Goal: Task Accomplishment & Management: Complete application form

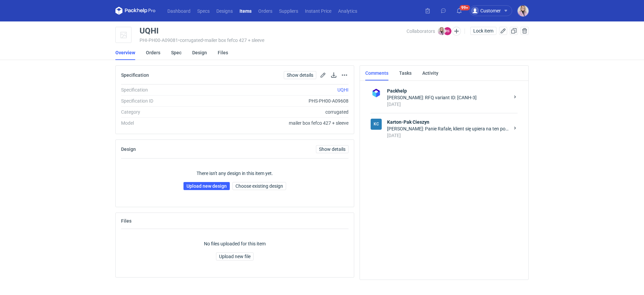
click at [452, 130] on div "Klaudia Wiśniewska: Panie Rafale, klient się upiera na ten podział jak podałam,…" at bounding box center [448, 129] width 122 height 7
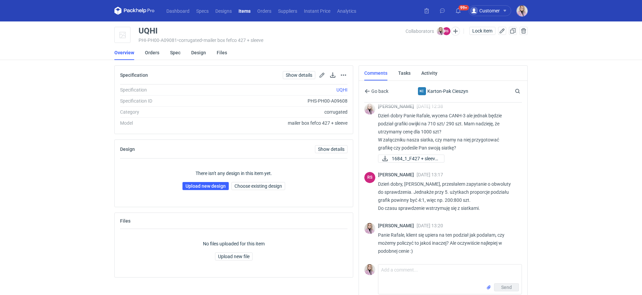
scroll to position [4, 0]
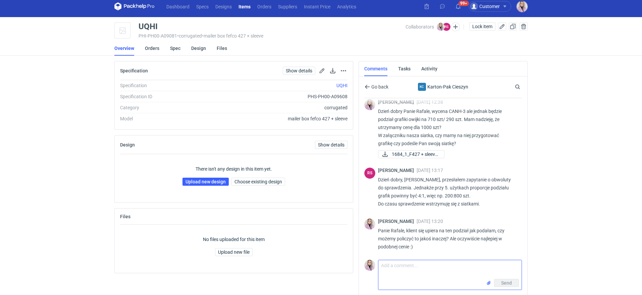
click at [411, 279] on textarea "Comment message" at bounding box center [450, 269] width 143 height 19
type textarea "Panie Rafale, proszę o odpowiedź"
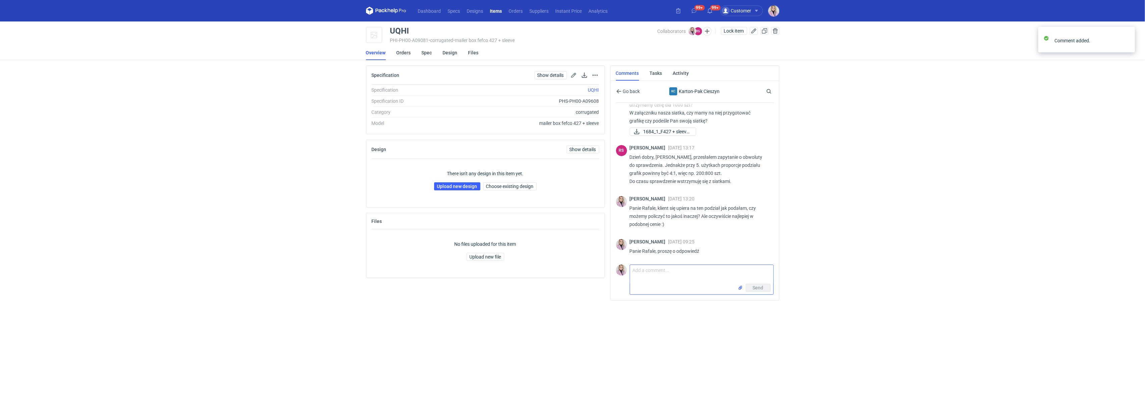
scroll to position [32, 0]
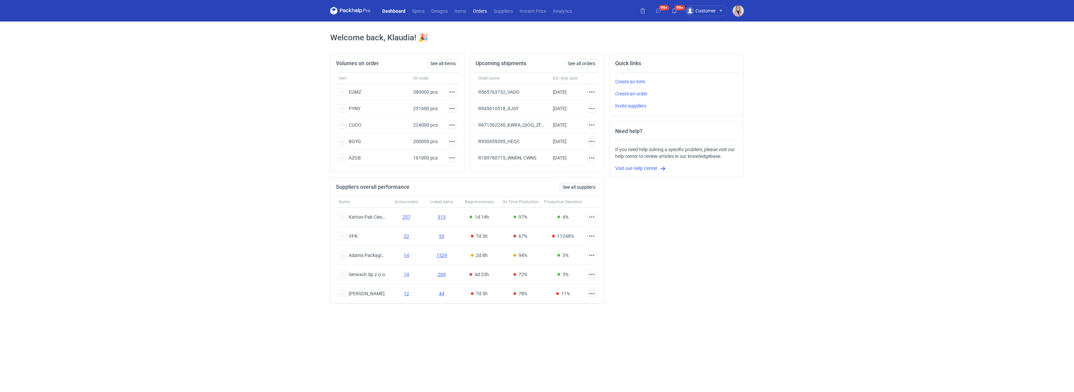
click at [476, 7] on link "Orders" at bounding box center [480, 11] width 21 height 8
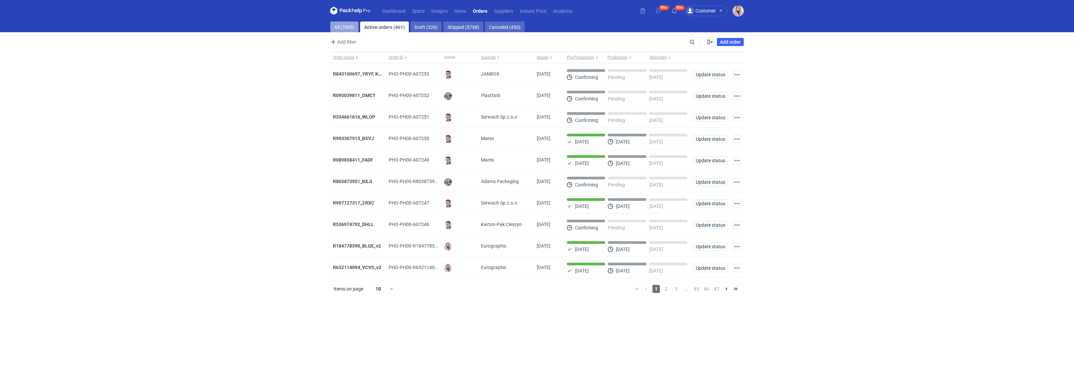
click at [341, 27] on link "All (7005)" at bounding box center [344, 26] width 28 height 11
click at [696, 41] on div "Search" at bounding box center [692, 42] width 9 height 9
click at [695, 41] on input "Search" at bounding box center [663, 42] width 66 height 8
paste input "NUPQ"
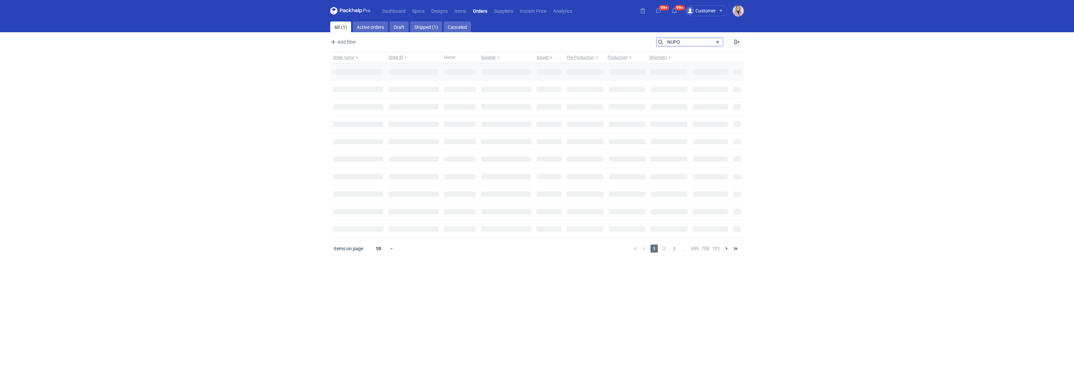
type input "NUPQ"
click at [347, 71] on div at bounding box center [358, 71] width 56 height 17
click at [344, 73] on strong "R064831548_ NUPQ" at bounding box center [354, 73] width 42 height 7
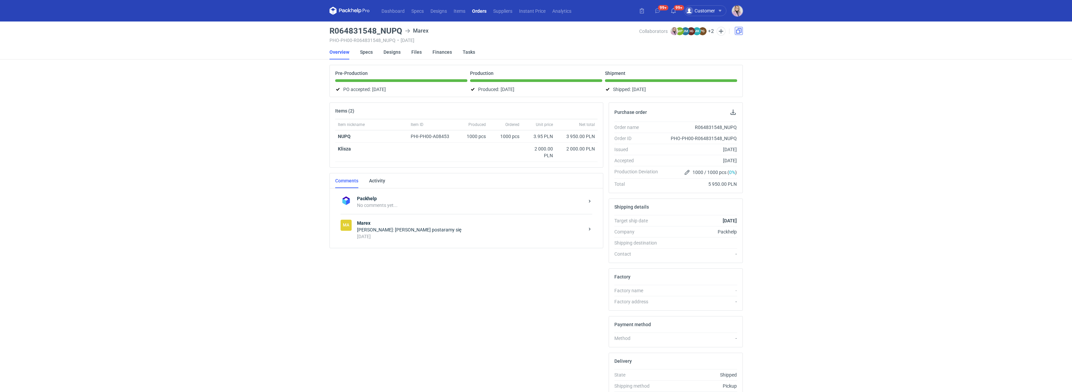
click at [740, 31] on link at bounding box center [739, 31] width 8 height 8
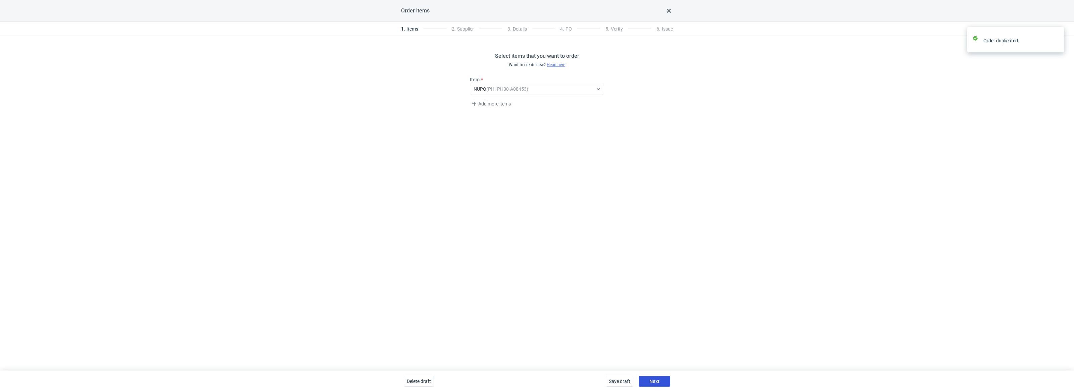
click at [651, 381] on span "Next" at bounding box center [654, 381] width 10 height 5
click at [654, 387] on div "Save draft Next" at bounding box center [638, 380] width 70 height 21
click at [656, 383] on span "Next" at bounding box center [654, 381] width 10 height 5
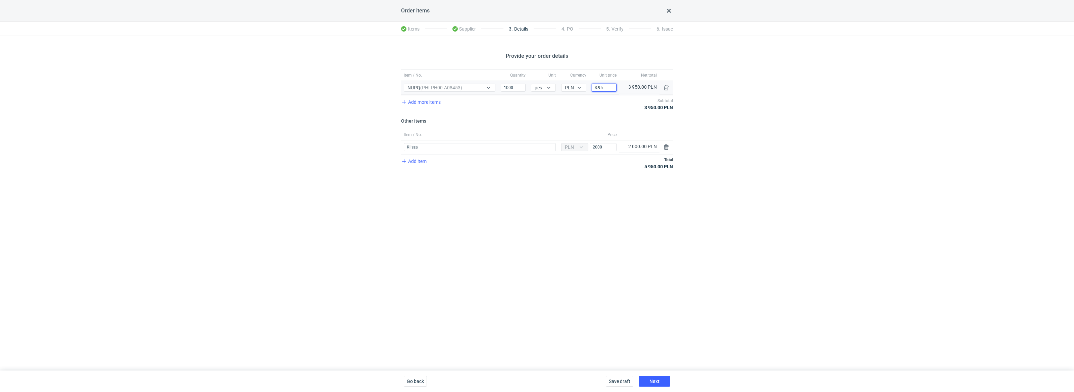
click at [605, 89] on input "3.95" at bounding box center [604, 88] width 25 height 8
type input "3.8"
click at [666, 148] on button "button" at bounding box center [666, 147] width 8 height 8
click at [606, 245] on div "Provide your order details Item / No. Quantity Unit Currency Unit price Net tot…" at bounding box center [537, 203] width 1074 height 334
click at [655, 379] on span "Next" at bounding box center [654, 381] width 10 height 5
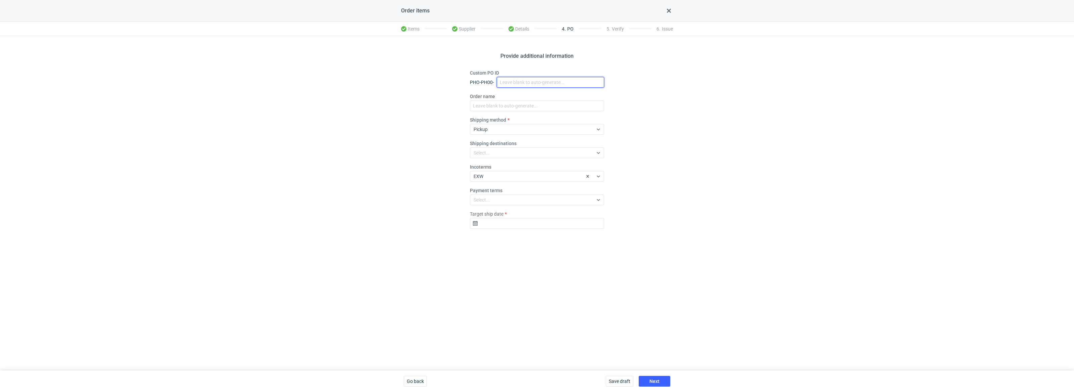
click at [503, 80] on input "Custom PO ID" at bounding box center [550, 82] width 107 height 11
paste input "R869440673_BEJI"
type input "R869440673_BEJI"
click at [491, 109] on input "Order name" at bounding box center [537, 105] width 134 height 11
paste input "R869440673_BEJI"
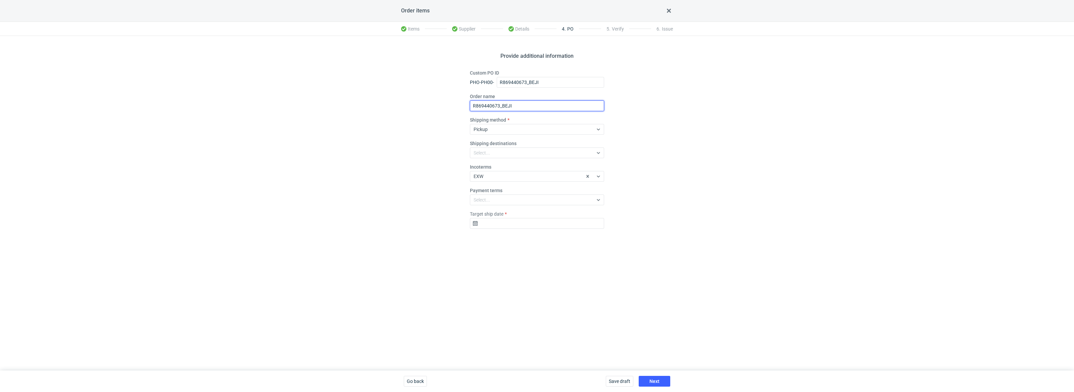
type input "R869440673_BEJI"
click at [497, 225] on input "Target ship date" at bounding box center [537, 223] width 134 height 11
click at [572, 240] on icon "Go forward 1 month" at bounding box center [571, 240] width 5 height 5
click at [558, 273] on span "10" at bounding box center [558, 274] width 5 height 7
type input "2025-10-10"
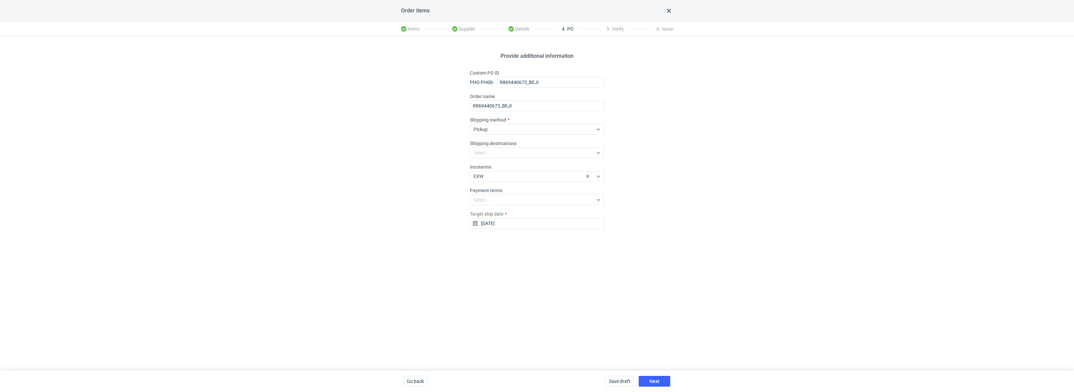
click at [660, 390] on div "Save draft Next" at bounding box center [638, 380] width 70 height 21
click at [659, 388] on div "Save draft Next" at bounding box center [638, 380] width 70 height 21
click at [654, 383] on span "Next" at bounding box center [654, 381] width 10 height 5
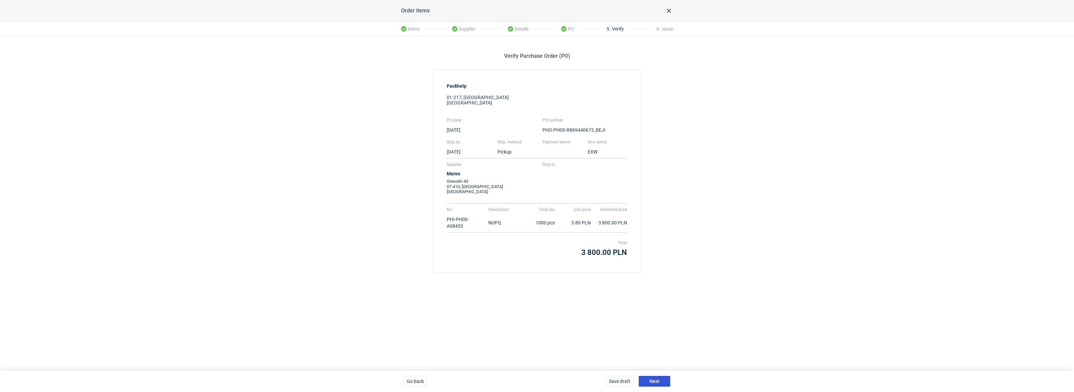
click at [659, 376] on div "Next" at bounding box center [655, 381] width 32 height 11
click at [659, 381] on button "Next" at bounding box center [655, 381] width 32 height 11
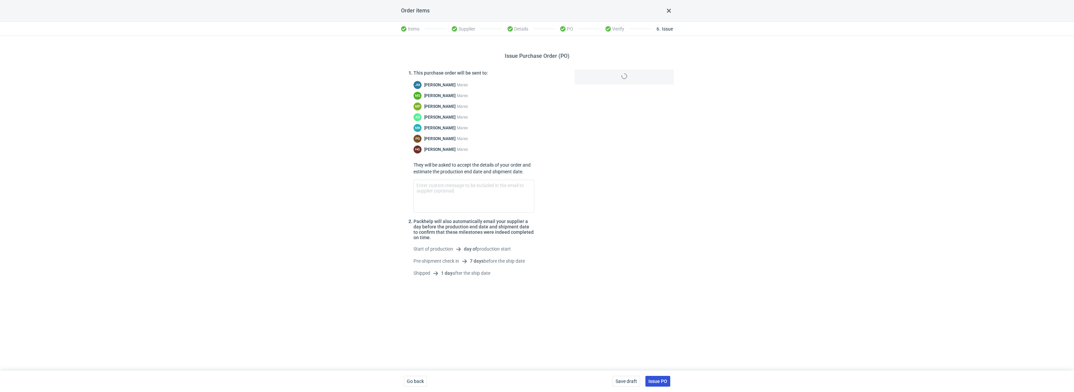
click at [664, 379] on span "Issue PO" at bounding box center [657, 381] width 19 height 5
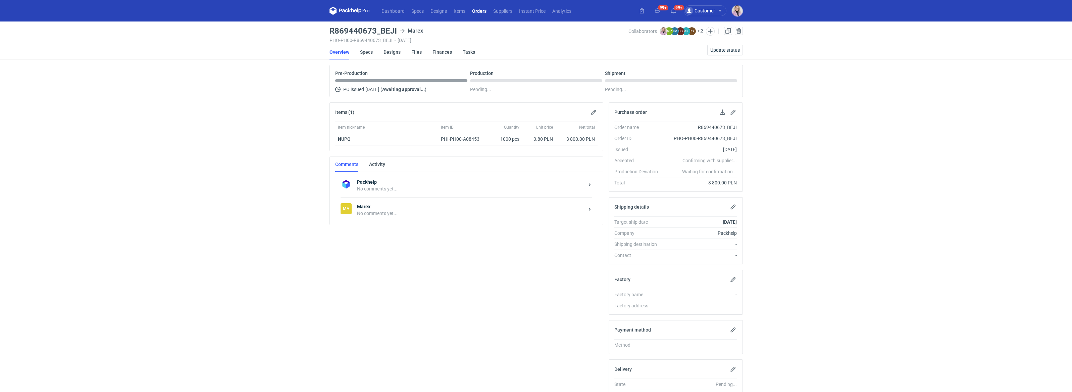
click at [398, 216] on div "No comments yet..." at bounding box center [470, 213] width 227 height 7
click at [381, 275] on textarea "Comment message" at bounding box center [473, 273] width 248 height 19
paste textarea "R064831548_NUPQ"
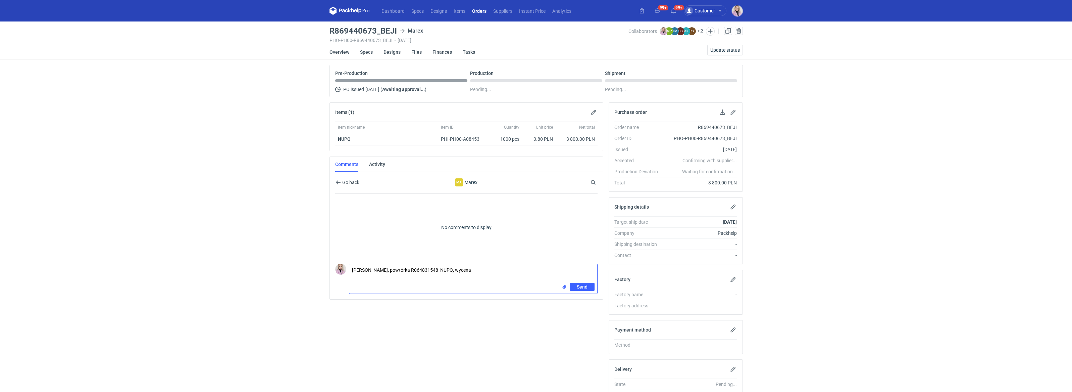
paste textarea "CBJB - 1"
click at [506, 275] on textarea "Pani Asiu, powtórka R064831548_NUPQ, wycena CBJB - 1. Zostawmy paletyzację jak …" at bounding box center [473, 273] width 248 height 19
type textarea "Pani Asiu, powtórka R064831548_NUPQ, wycena CBJB - 1. Zostawmy paletyzację jak …"
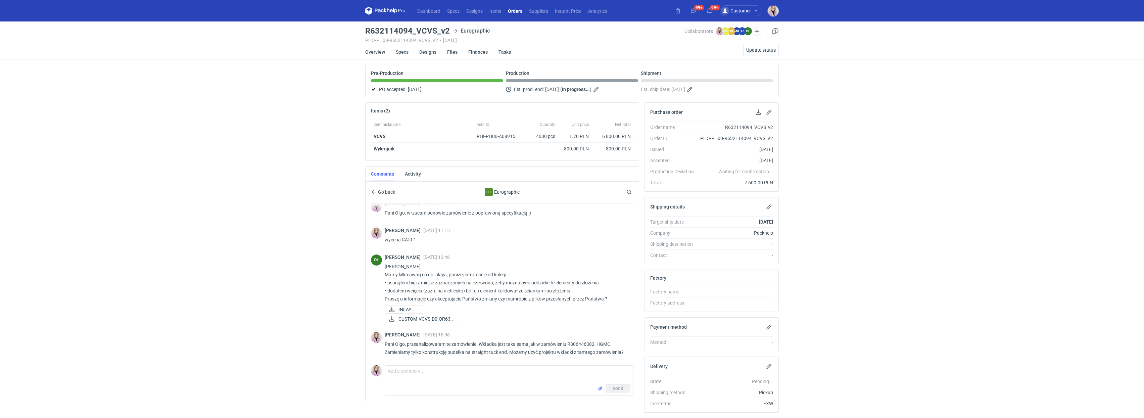
click at [517, 11] on link "Orders" at bounding box center [514, 11] width 21 height 8
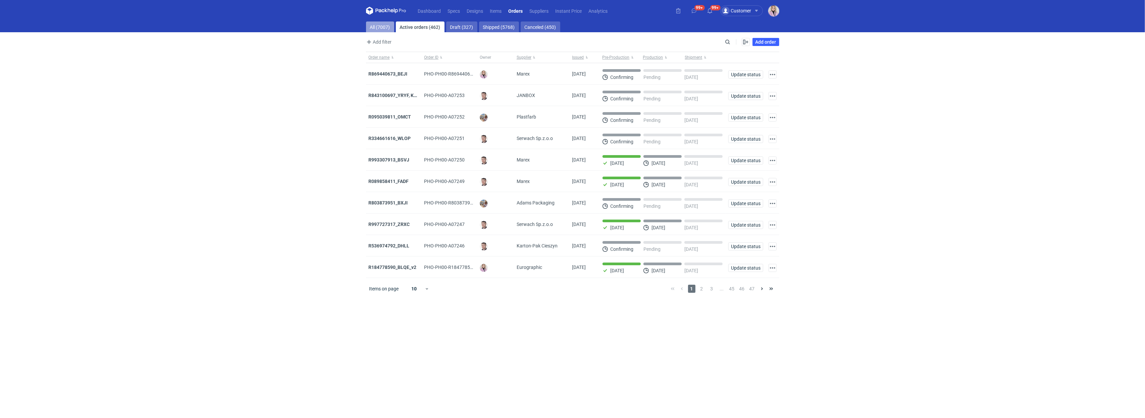
click at [376, 21] on link "All (7007)" at bounding box center [380, 26] width 28 height 11
click at [735, 40] on div "Enable all Disable all Order name Order ID Owner Supplier Issued Milestone Free…" at bounding box center [755, 42] width 47 height 8
click at [724, 41] on input "Search" at bounding box center [699, 42] width 66 height 8
paste input "R722553191"
type input "R722553191"
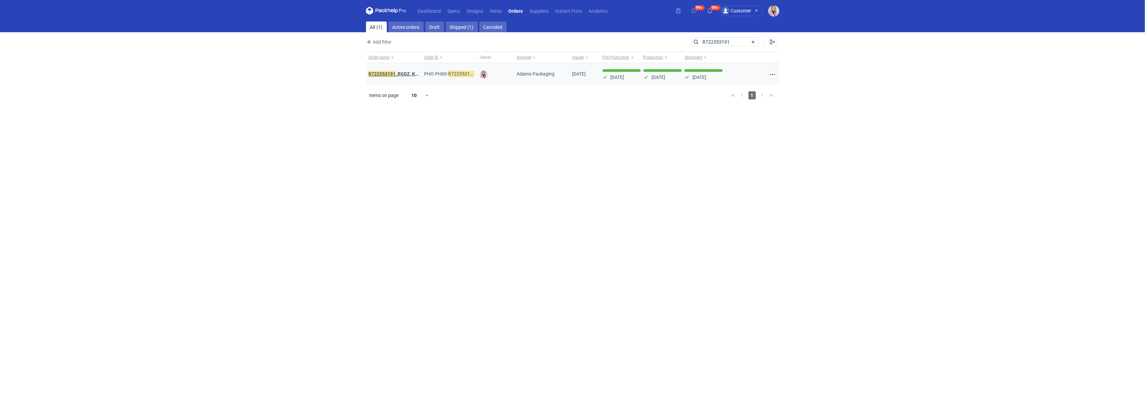
click at [390, 73] on em "R722553191" at bounding box center [382, 73] width 27 height 7
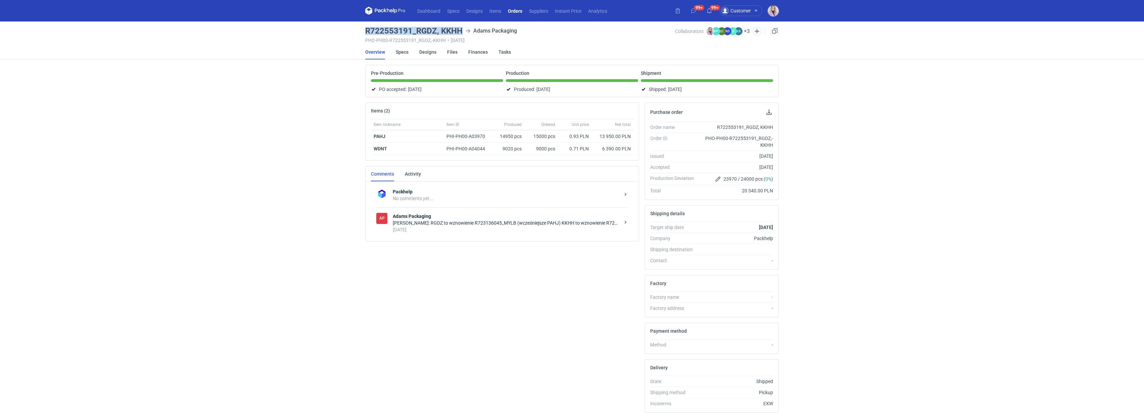
drag, startPoint x: 461, startPoint y: 30, endPoint x: 366, endPoint y: 28, distance: 94.7
click at [366, 29] on h3 "R722553191_RGDZ, KKHH" at bounding box center [413, 31] width 97 height 8
copy h3 "R722553191_RGDZ, KKHH"
click at [506, 10] on link "Orders" at bounding box center [514, 11] width 21 height 8
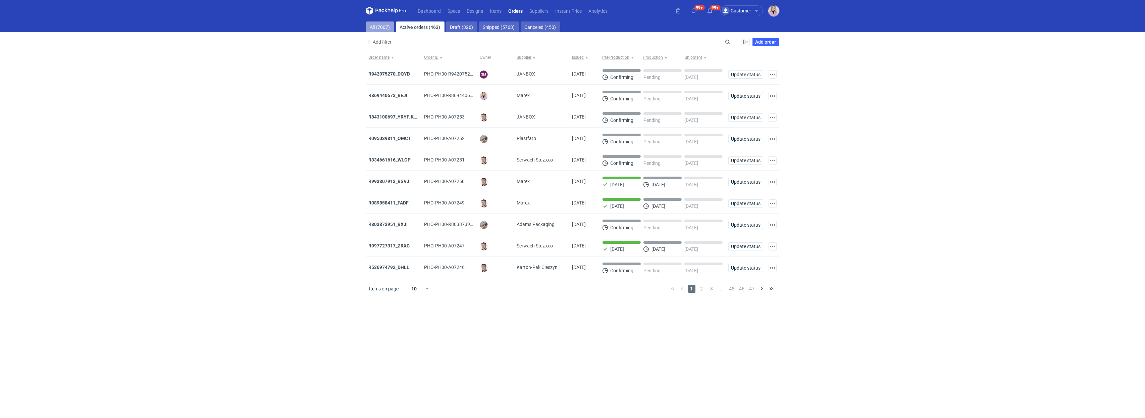
click at [379, 24] on link "All (7007)" at bounding box center [380, 26] width 28 height 11
click at [729, 46] on div "Search" at bounding box center [698, 42] width 67 height 9
click at [718, 39] on input "Search" at bounding box center [699, 42] width 66 height 8
paste input "JNJU"
type input "JNJU"
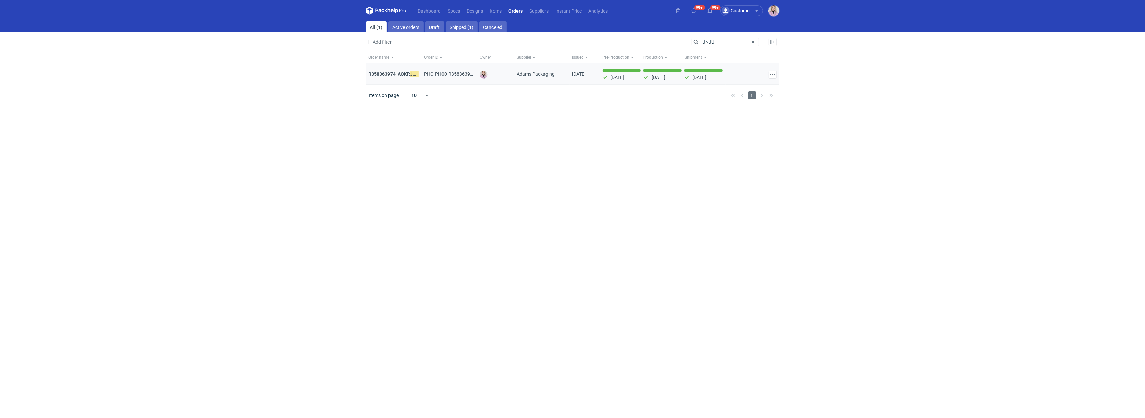
click at [398, 74] on strong "R358363974_AQKP, JNJU" at bounding box center [395, 73] width 53 height 7
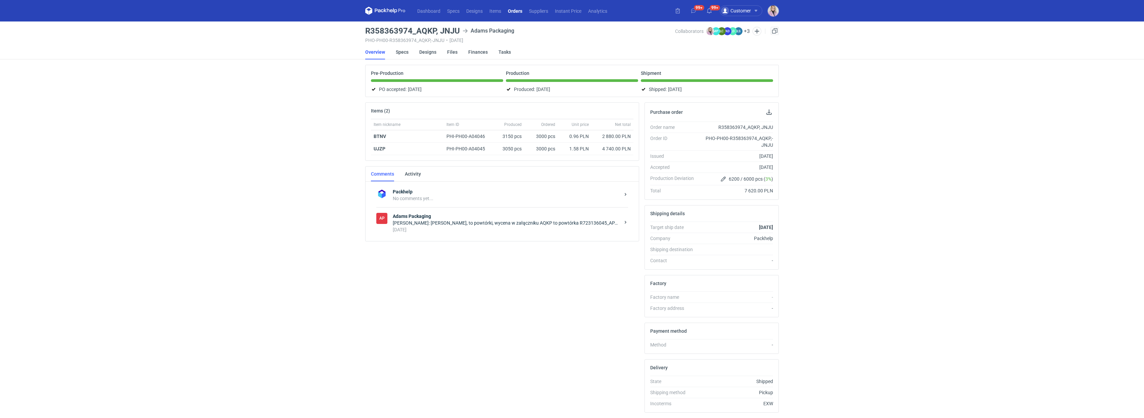
click at [391, 29] on h3 "R358363974_AQKP, JNJU" at bounding box center [412, 31] width 95 height 8
click at [390, 29] on h3 "R358363974_AQKP, JNJU" at bounding box center [412, 31] width 95 height 8
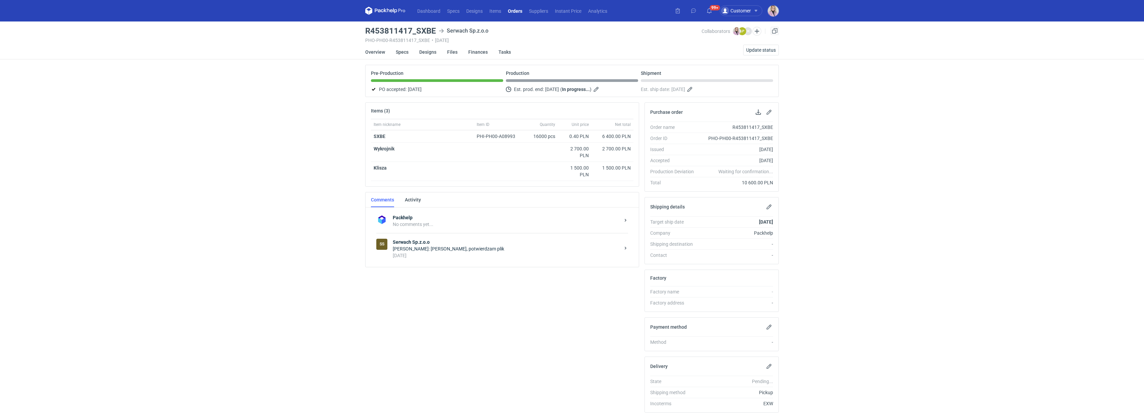
click at [444, 251] on div "Klaudia Wiśniewska: Panie Łukaszu, potwierdzam plik" at bounding box center [506, 248] width 227 height 7
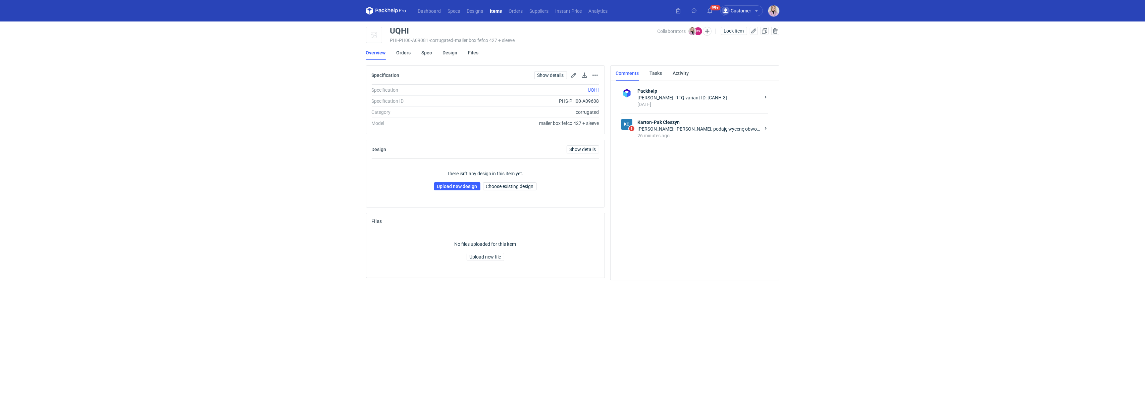
click at [653, 124] on strong "Karton-Pak Cieszyn" at bounding box center [699, 122] width 122 height 7
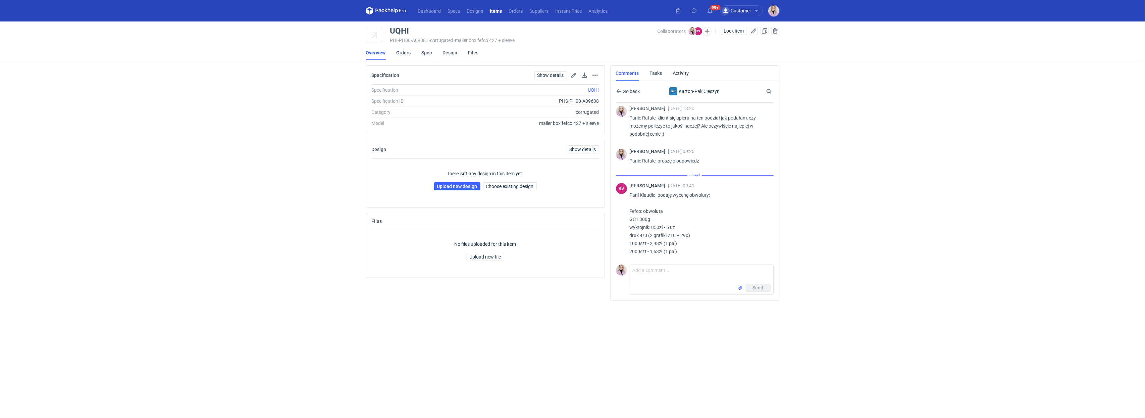
scroll to position [115, 0]
click at [397, 30] on div "UQHI" at bounding box center [399, 31] width 19 height 8
copy div "UQHI"
click at [648, 271] on textarea "Comment message" at bounding box center [701, 274] width 143 height 19
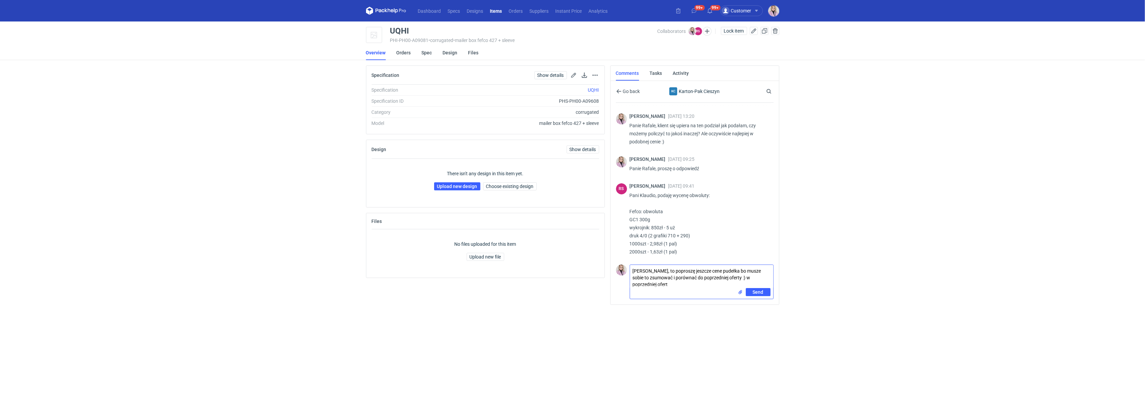
scroll to position [0, 0]
click at [682, 285] on textarea "Panie Ralafe, to poproszę jeszcze cene pudełka bo musze sobie to zsumować i por…" at bounding box center [701, 276] width 143 height 23
click at [726, 280] on textarea "Panie Ralafe, to poproszę jeszcze cene pudełka bo musze sobie to zsumować i por…" at bounding box center [701, 276] width 143 height 23
type textarea "Panie Ralafe, to poproszę jeszcze cene pudełka bo musze sobie to zsumować i por…"
